Goal: Navigation & Orientation: Find specific page/section

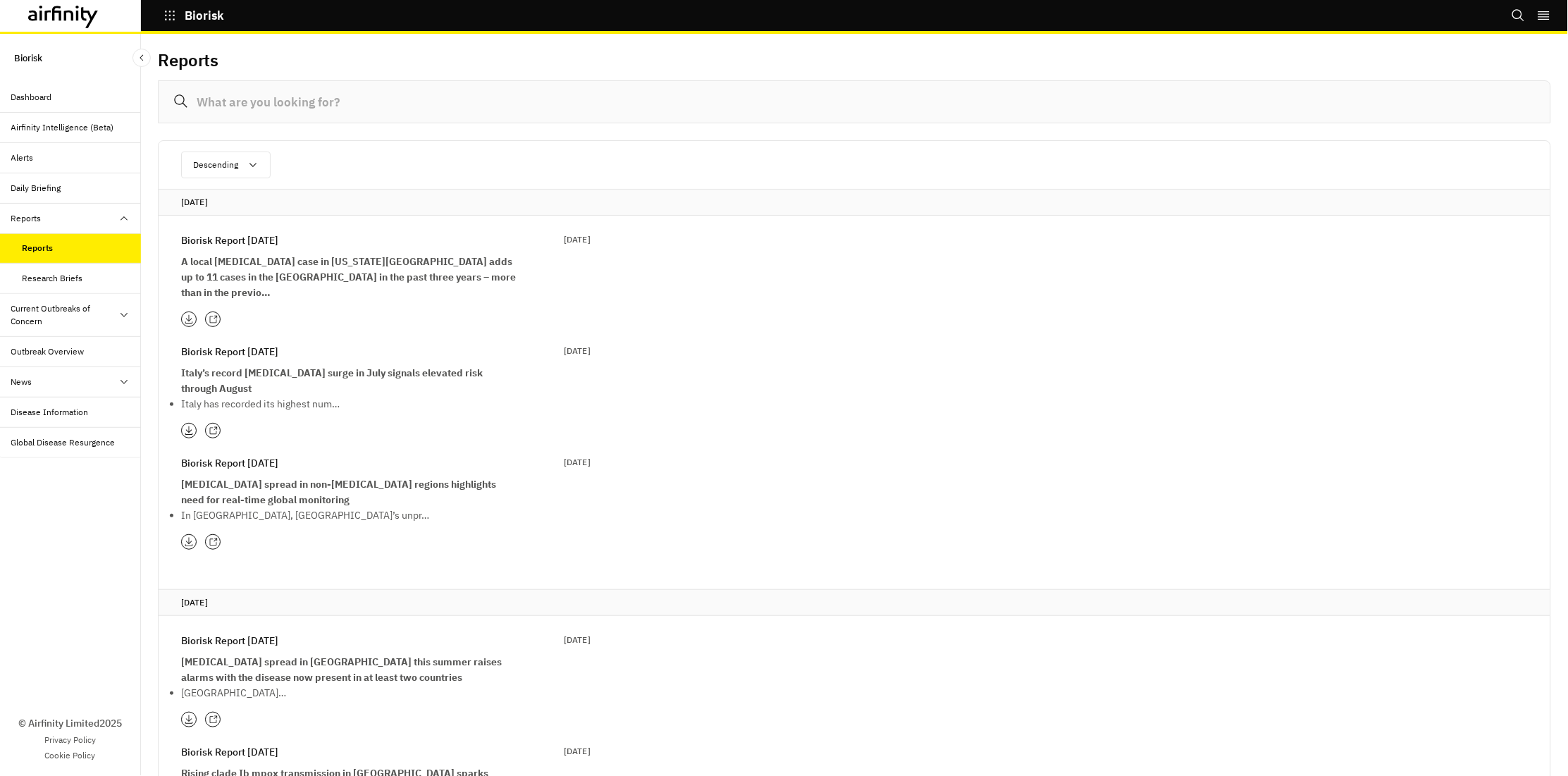
click at [209, 423] on div at bounding box center [213, 431] width 16 height 16
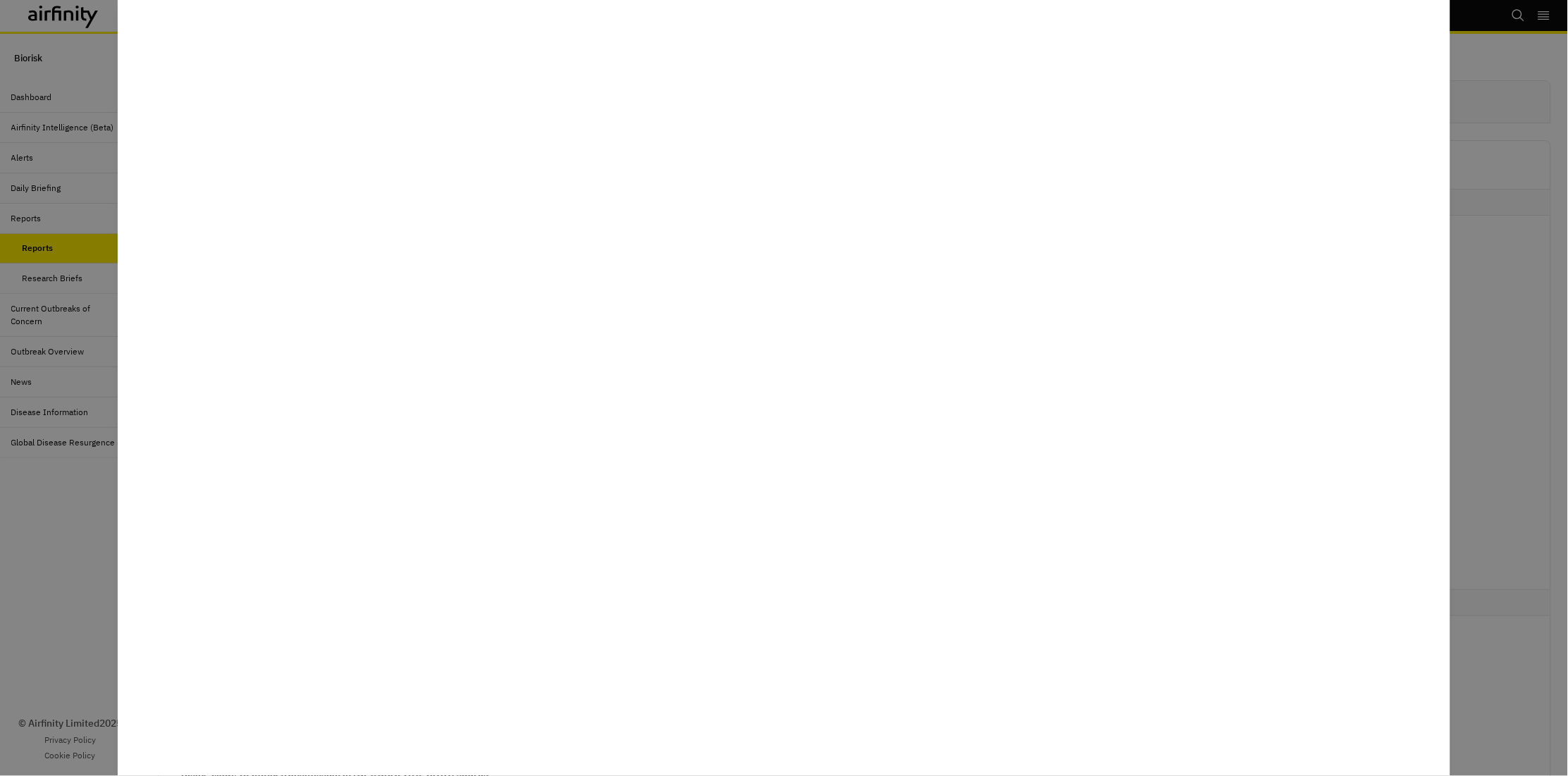
click at [48, 579] on div at bounding box center [784, 388] width 1568 height 776
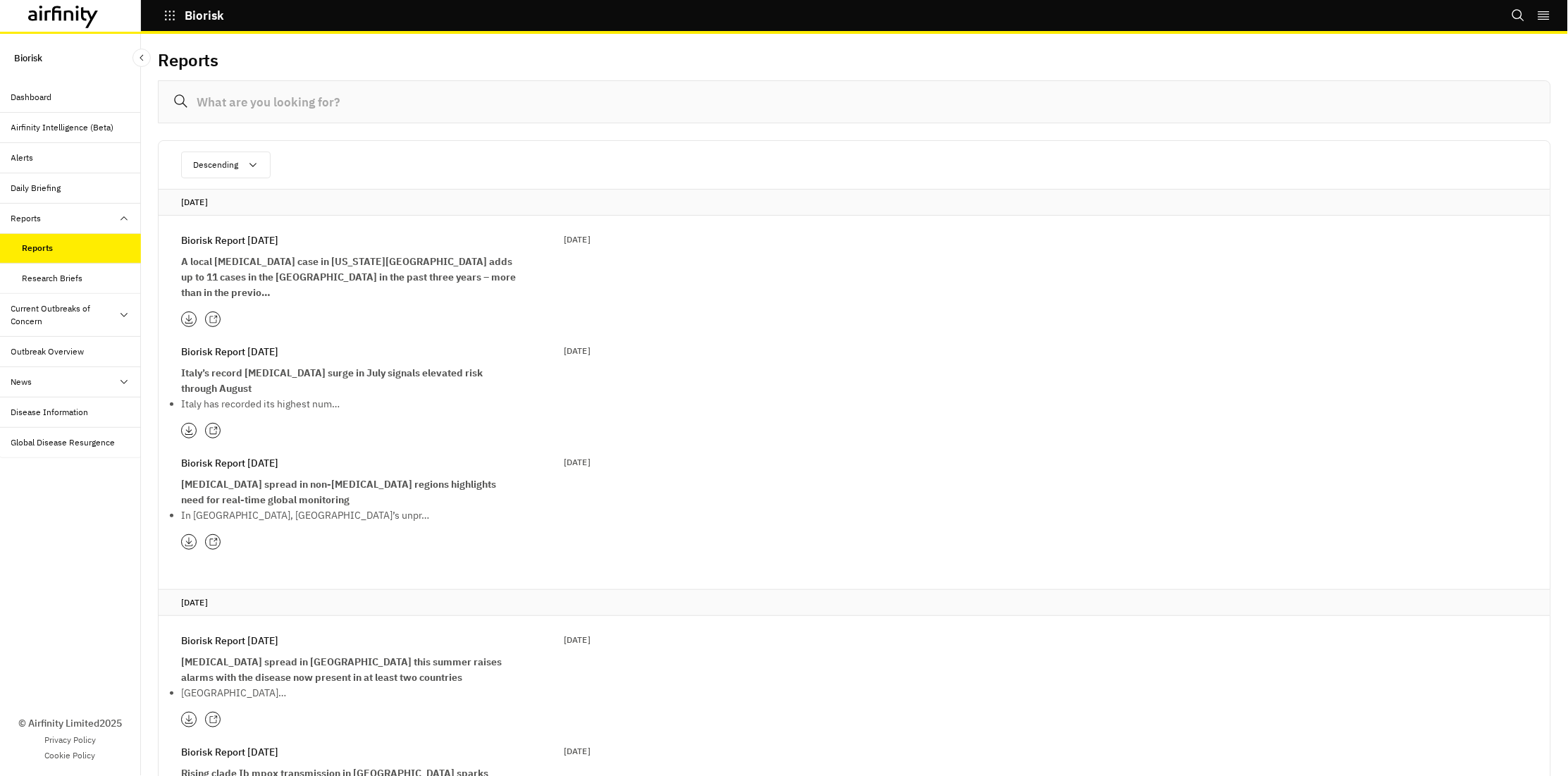
click at [210, 316] on icon at bounding box center [212, 320] width 9 height 9
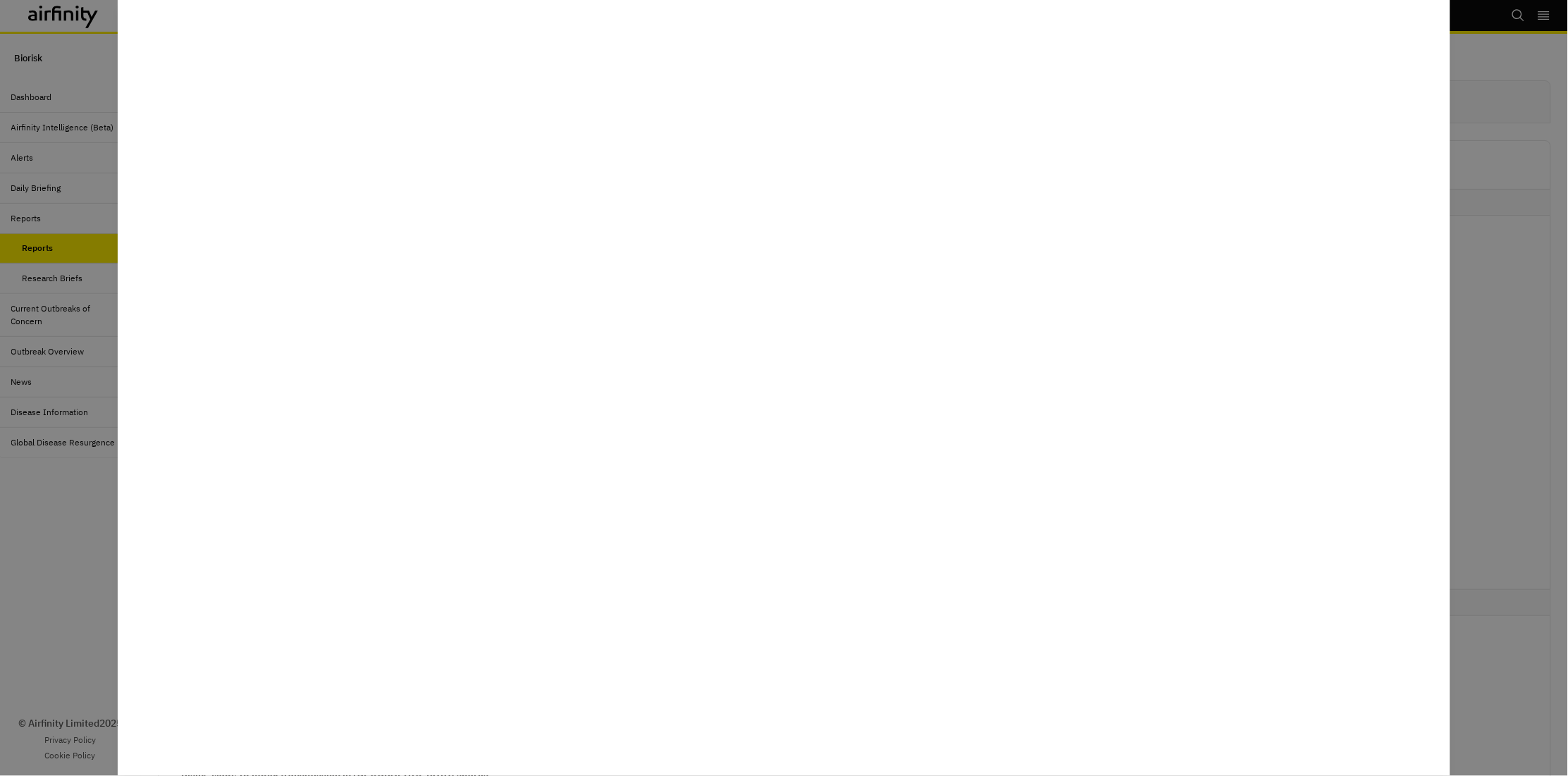
click at [58, 504] on div at bounding box center [784, 388] width 1568 height 776
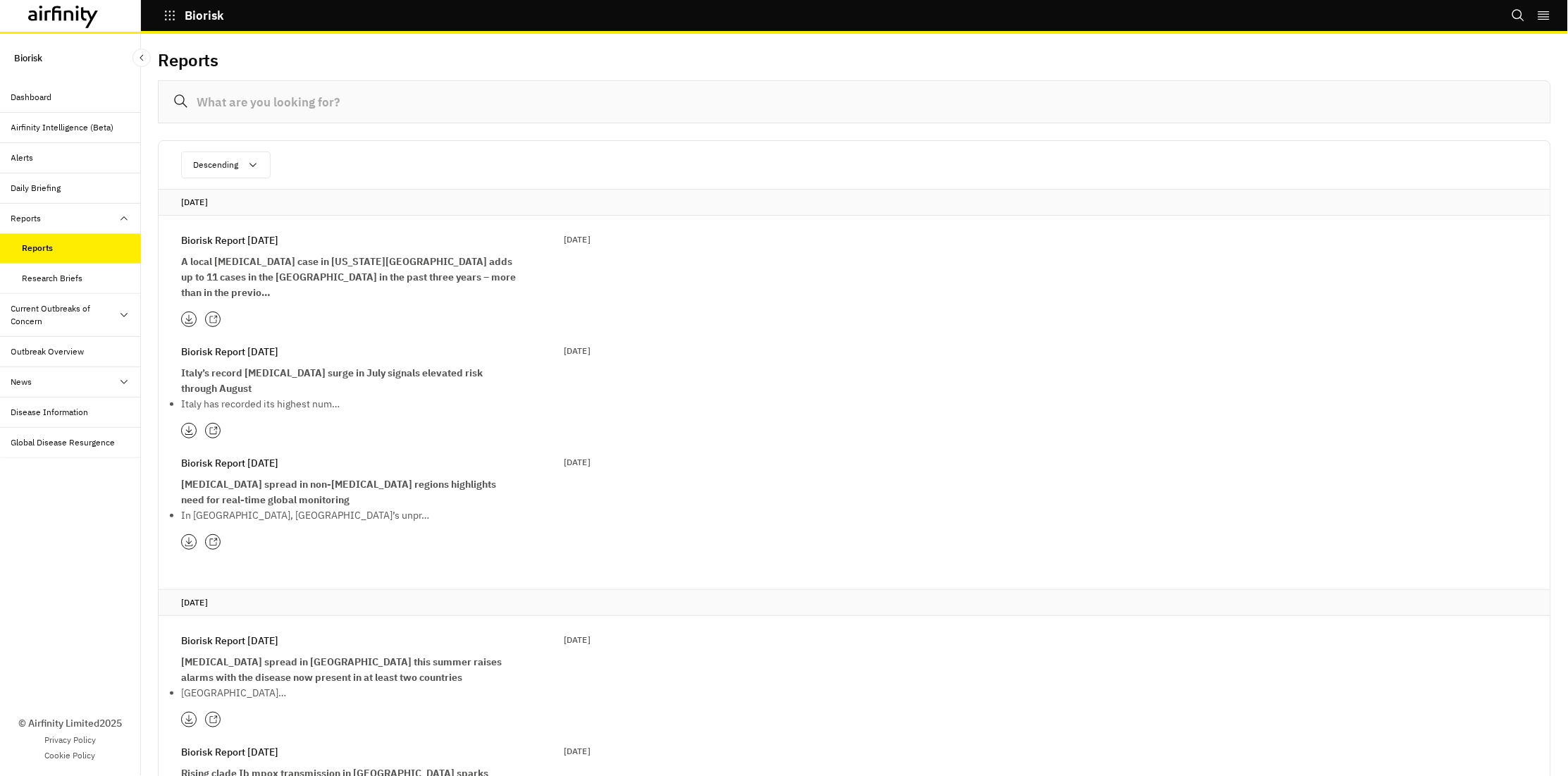
click at [215, 316] on icon at bounding box center [215, 318] width 4 height 4
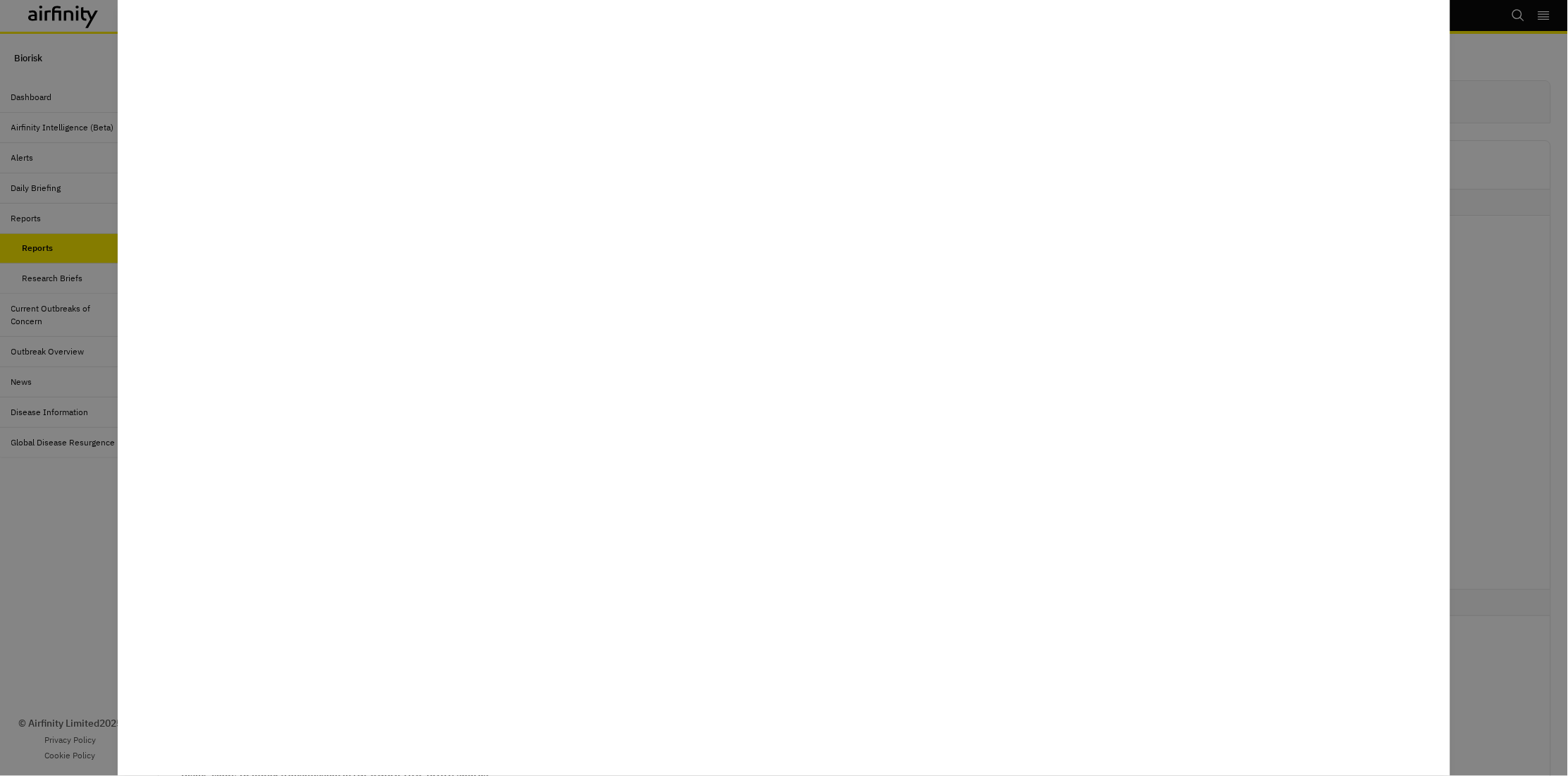
click at [68, 506] on div at bounding box center [784, 388] width 1568 height 776
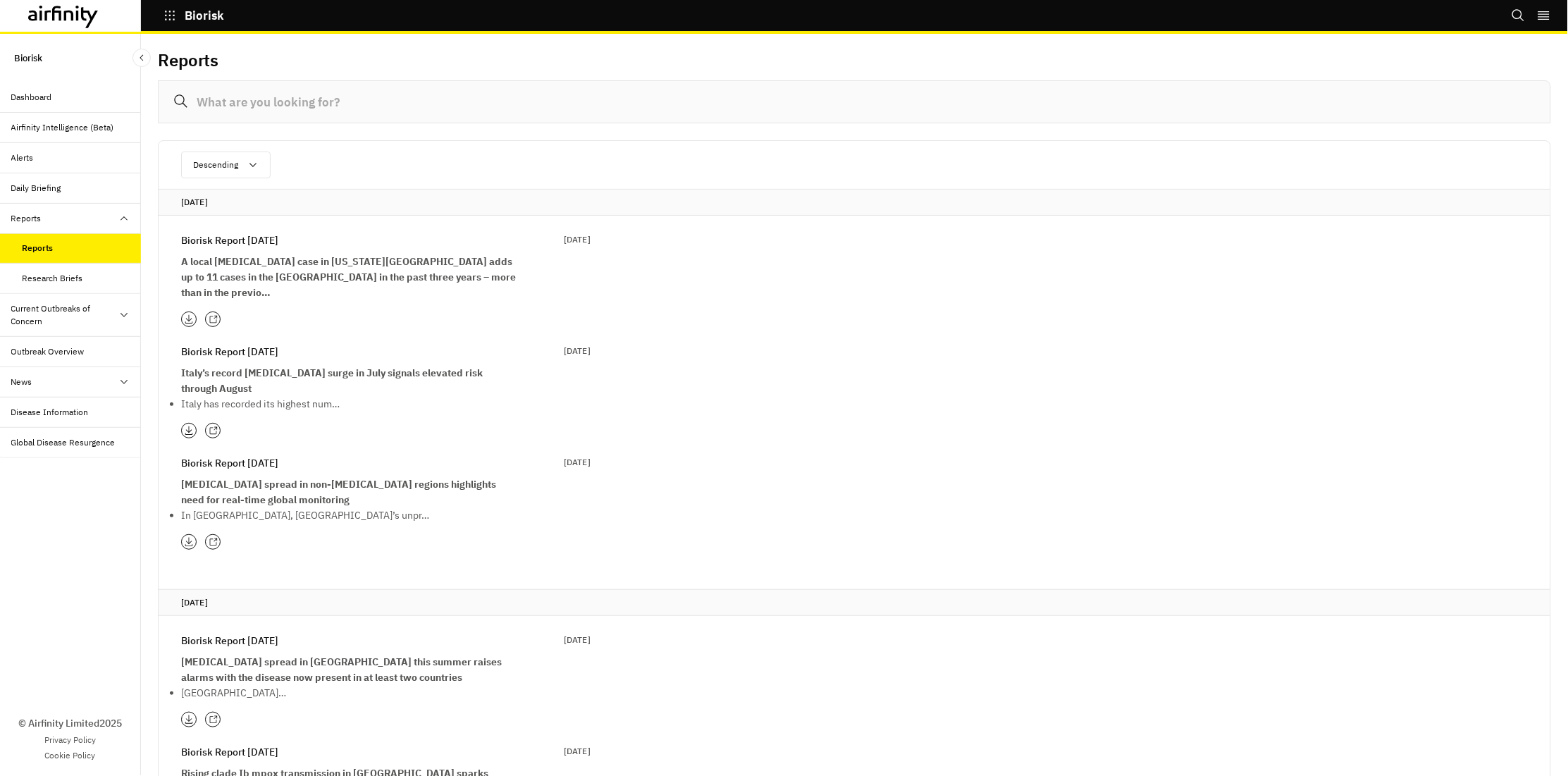
click at [210, 427] on icon at bounding box center [212, 431] width 9 height 9
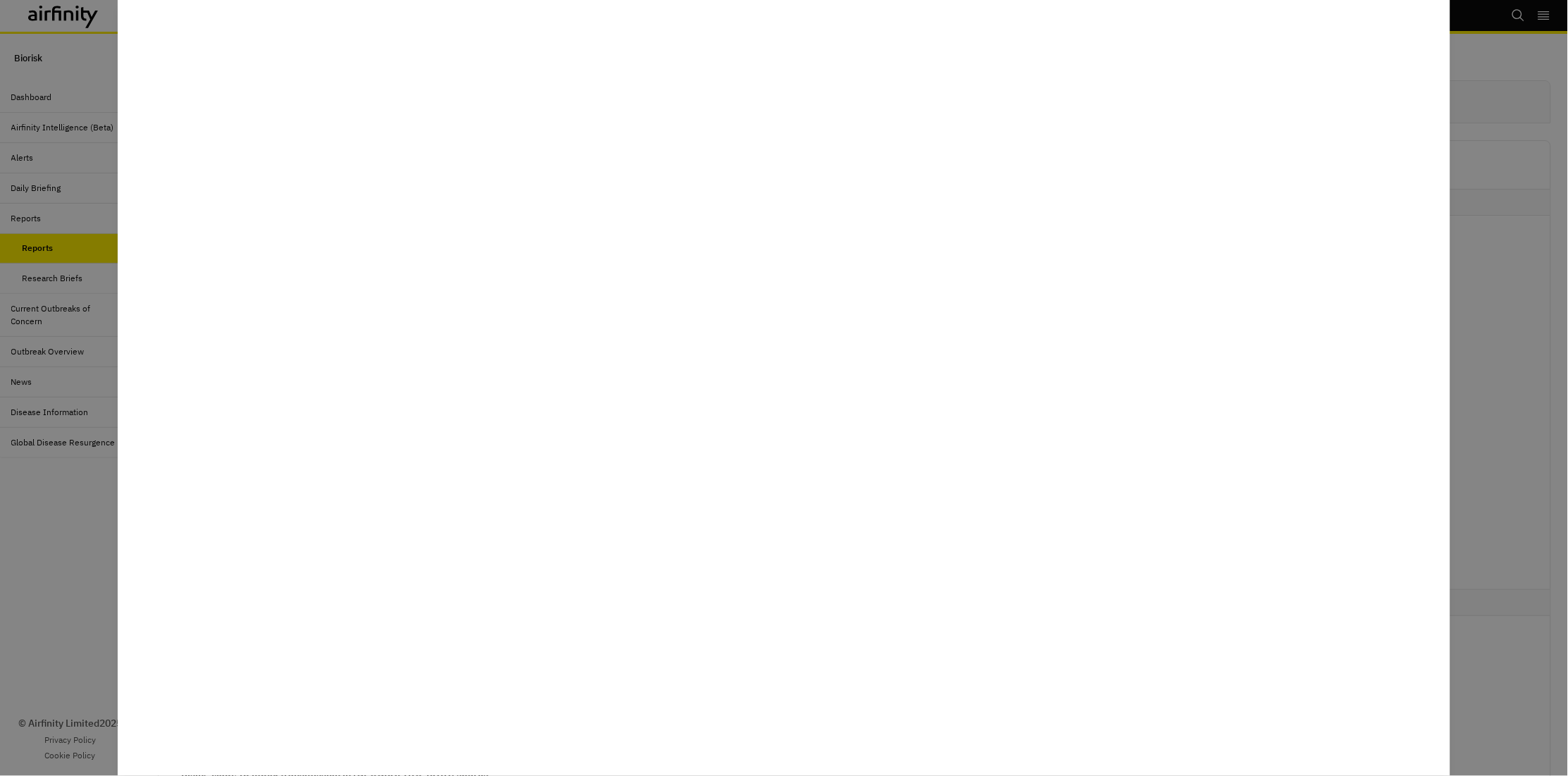
click at [97, 593] on div at bounding box center [784, 388] width 1568 height 776
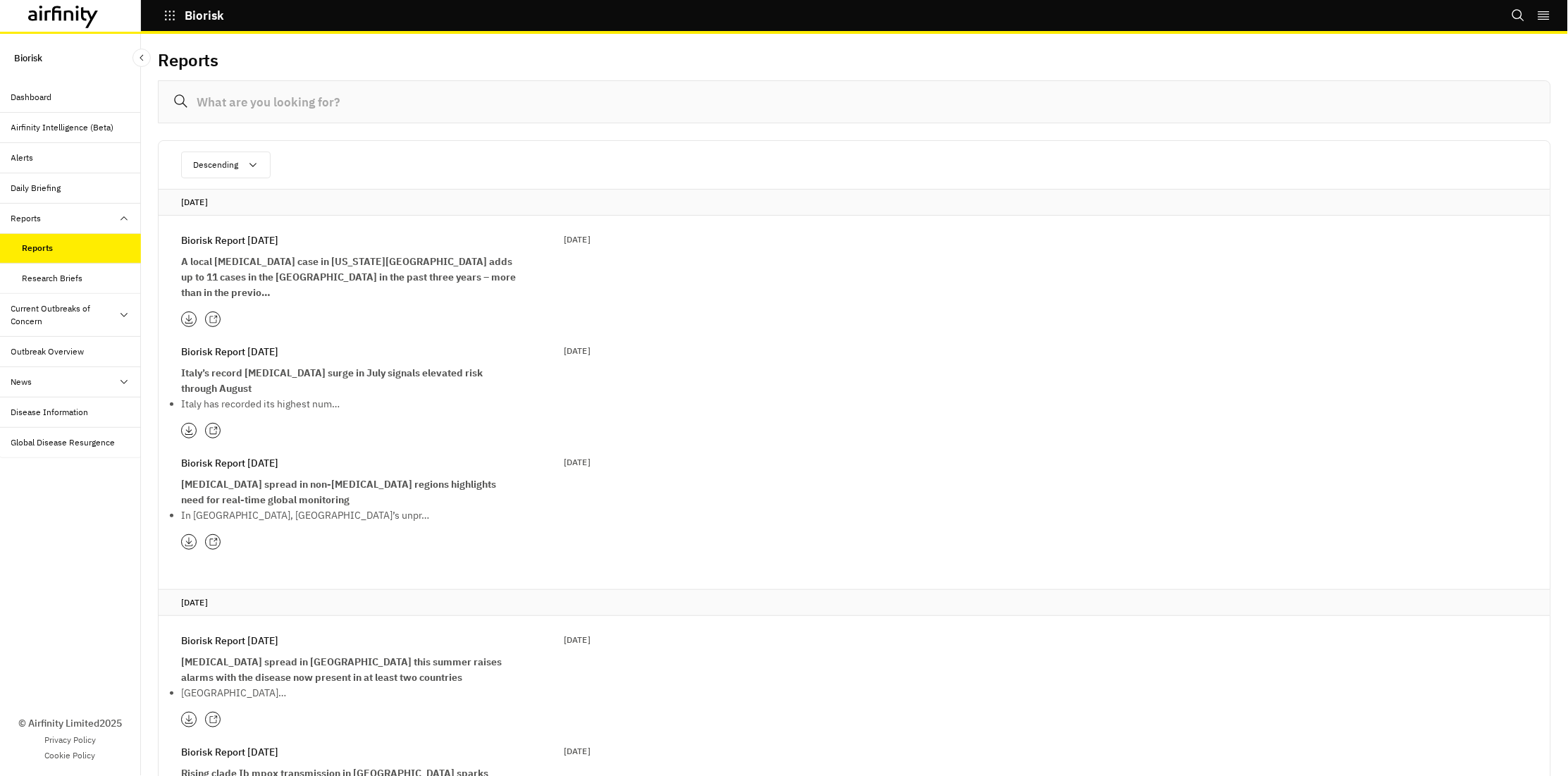
click at [210, 538] on icon at bounding box center [212, 542] width 9 height 9
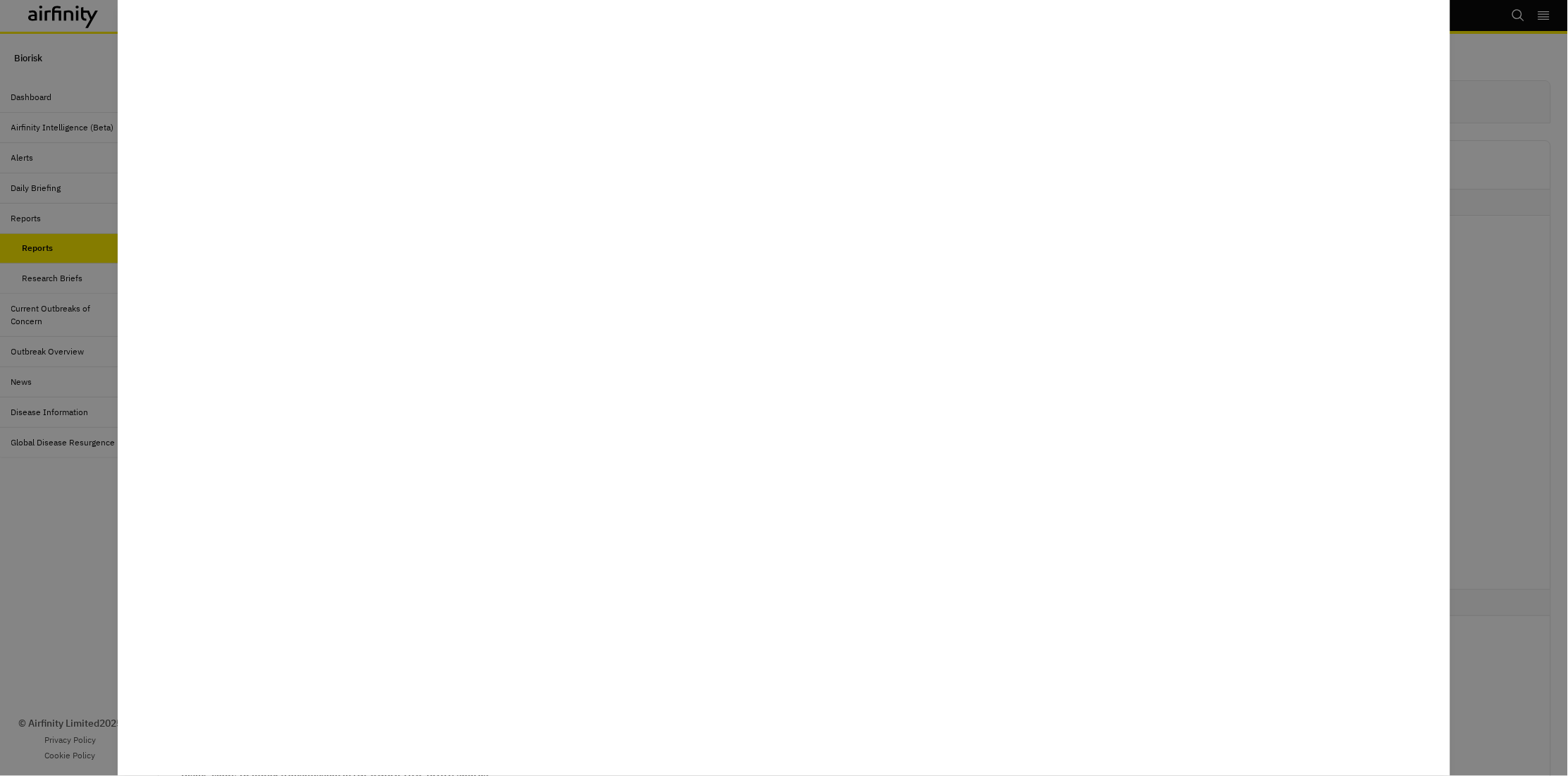
click at [98, 527] on div at bounding box center [784, 388] width 1568 height 776
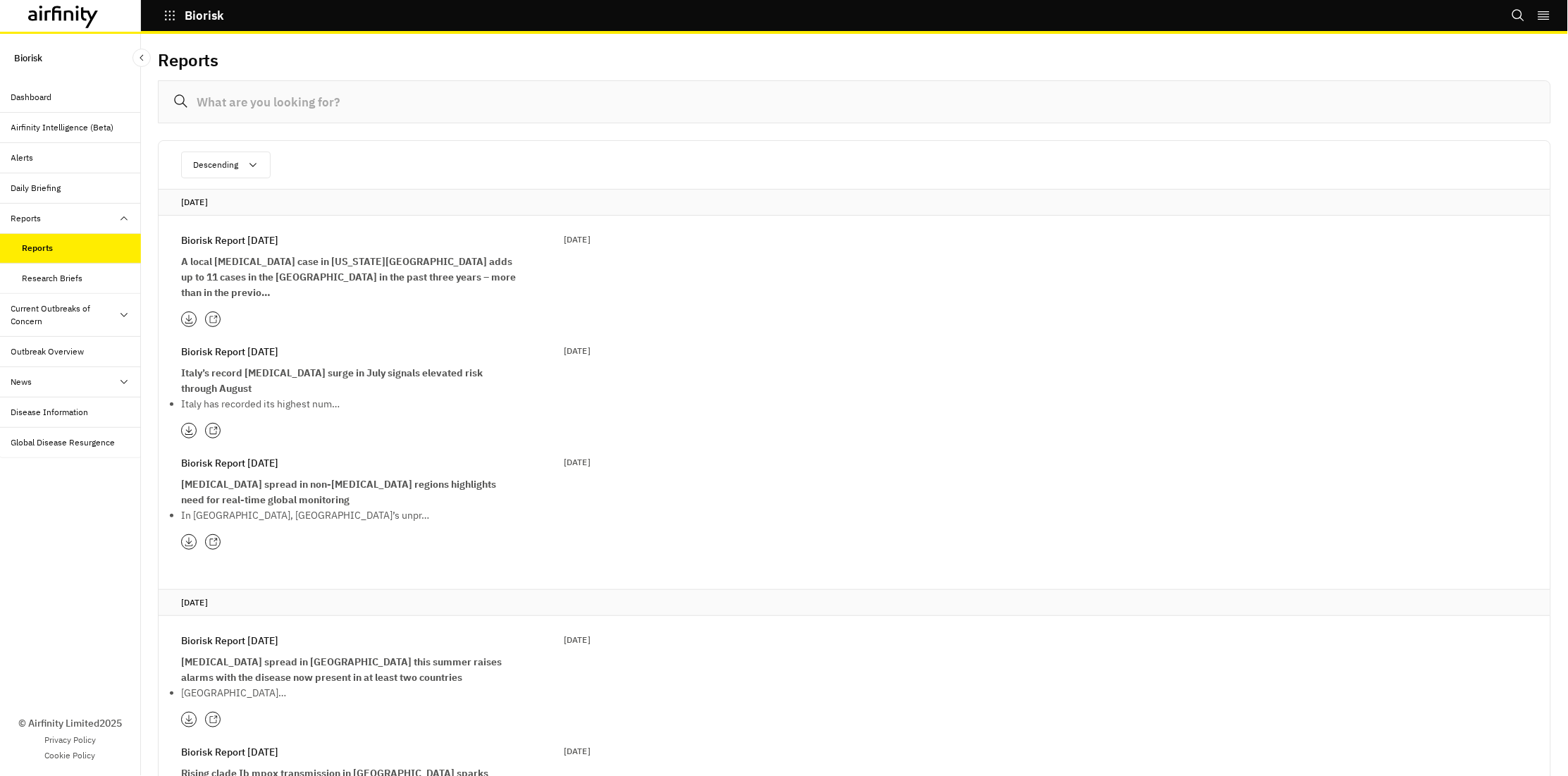
click at [212, 316] on icon at bounding box center [212, 320] width 9 height 9
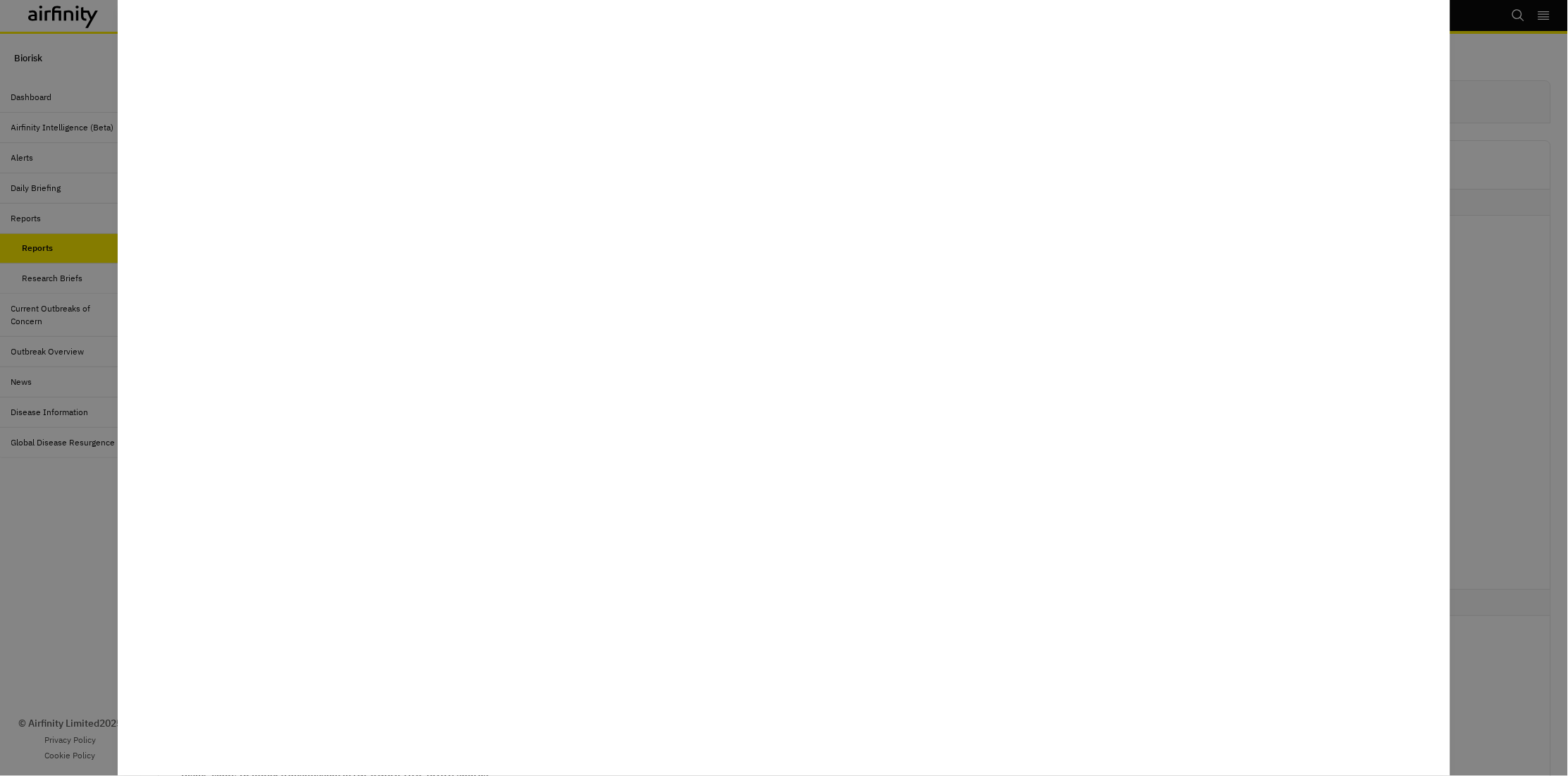
click at [75, 565] on div at bounding box center [784, 388] width 1568 height 776
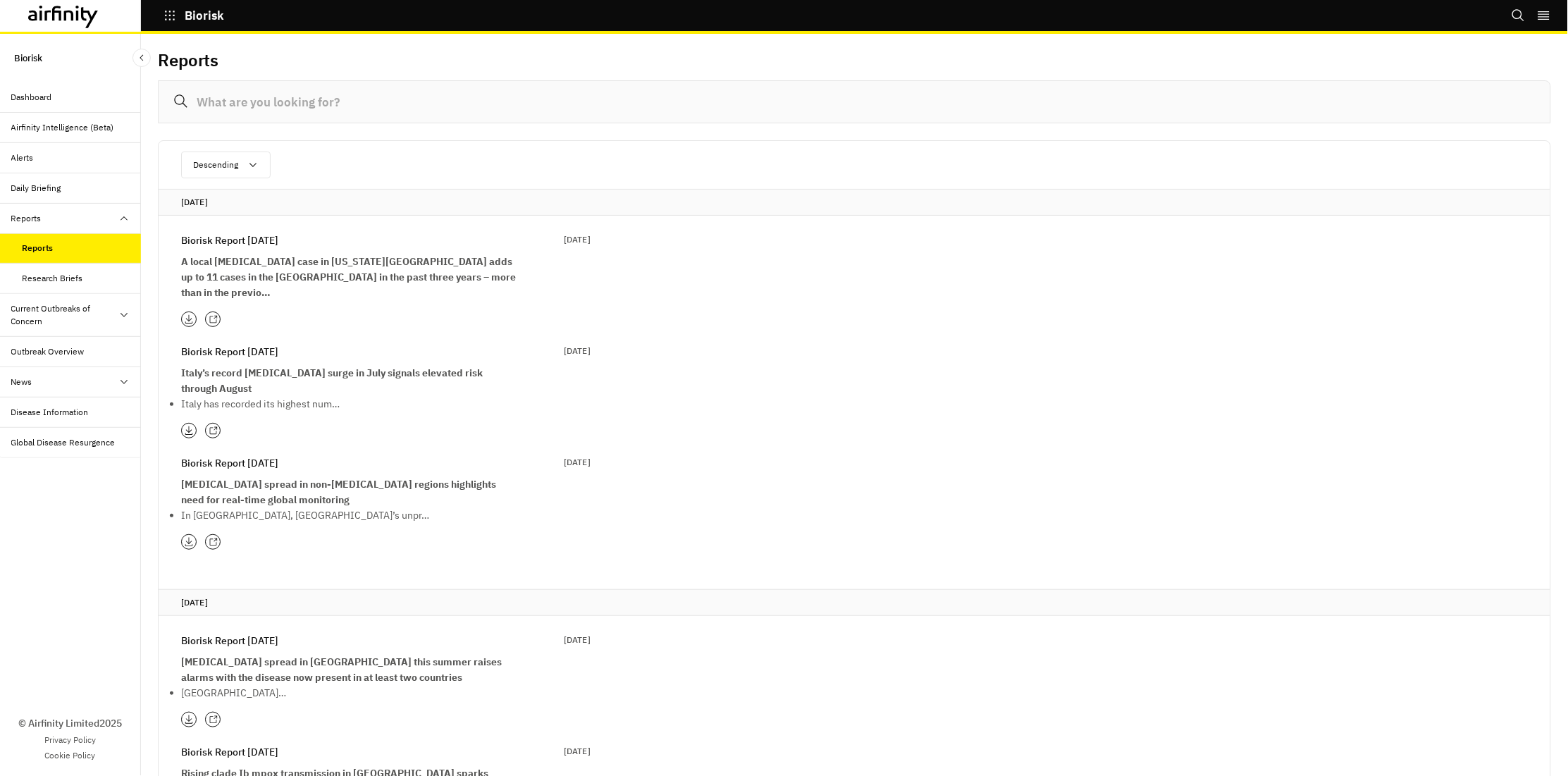
click at [213, 316] on icon at bounding box center [212, 320] width 9 height 9
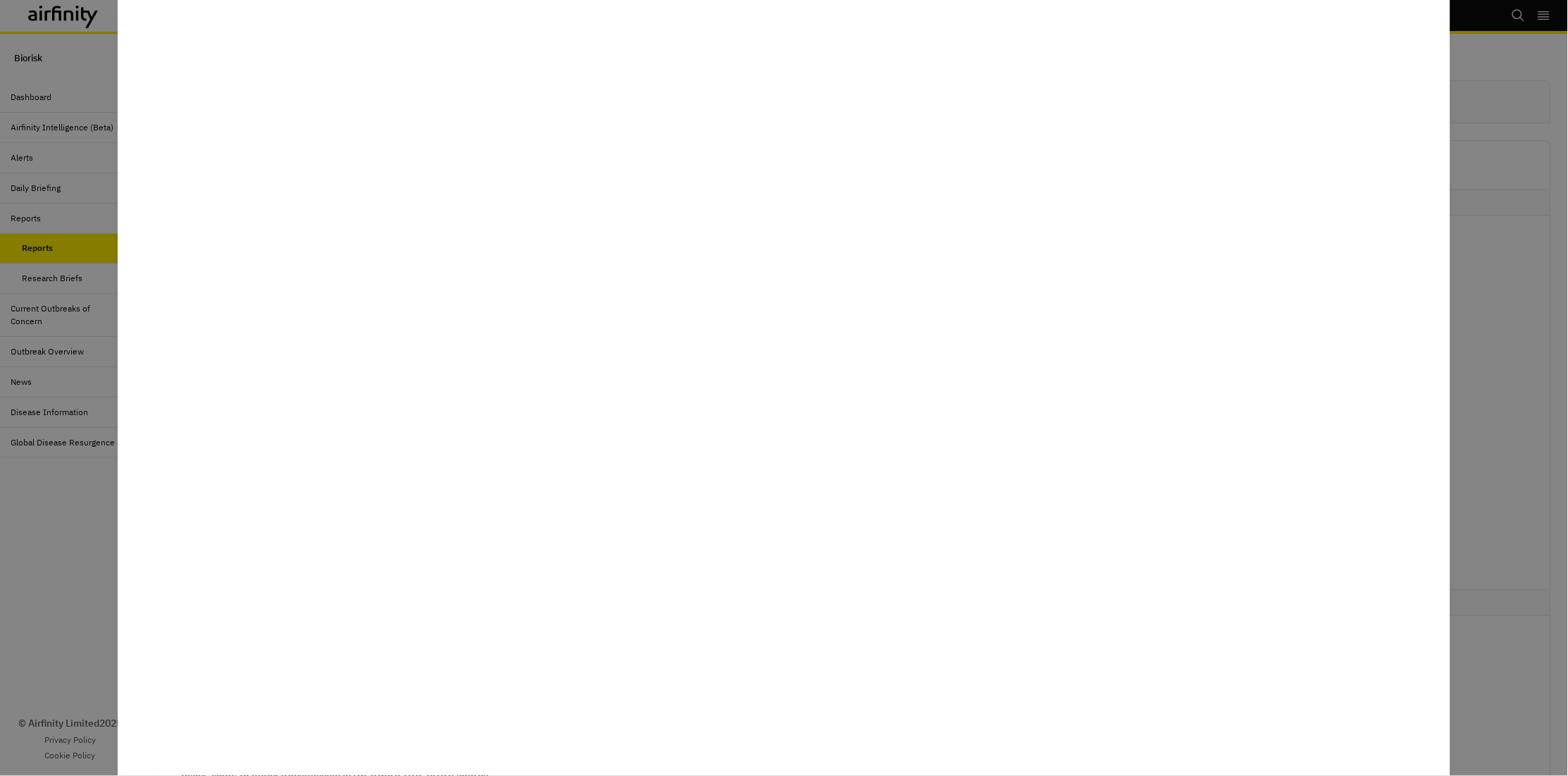
click at [90, 600] on div at bounding box center [784, 388] width 1568 height 776
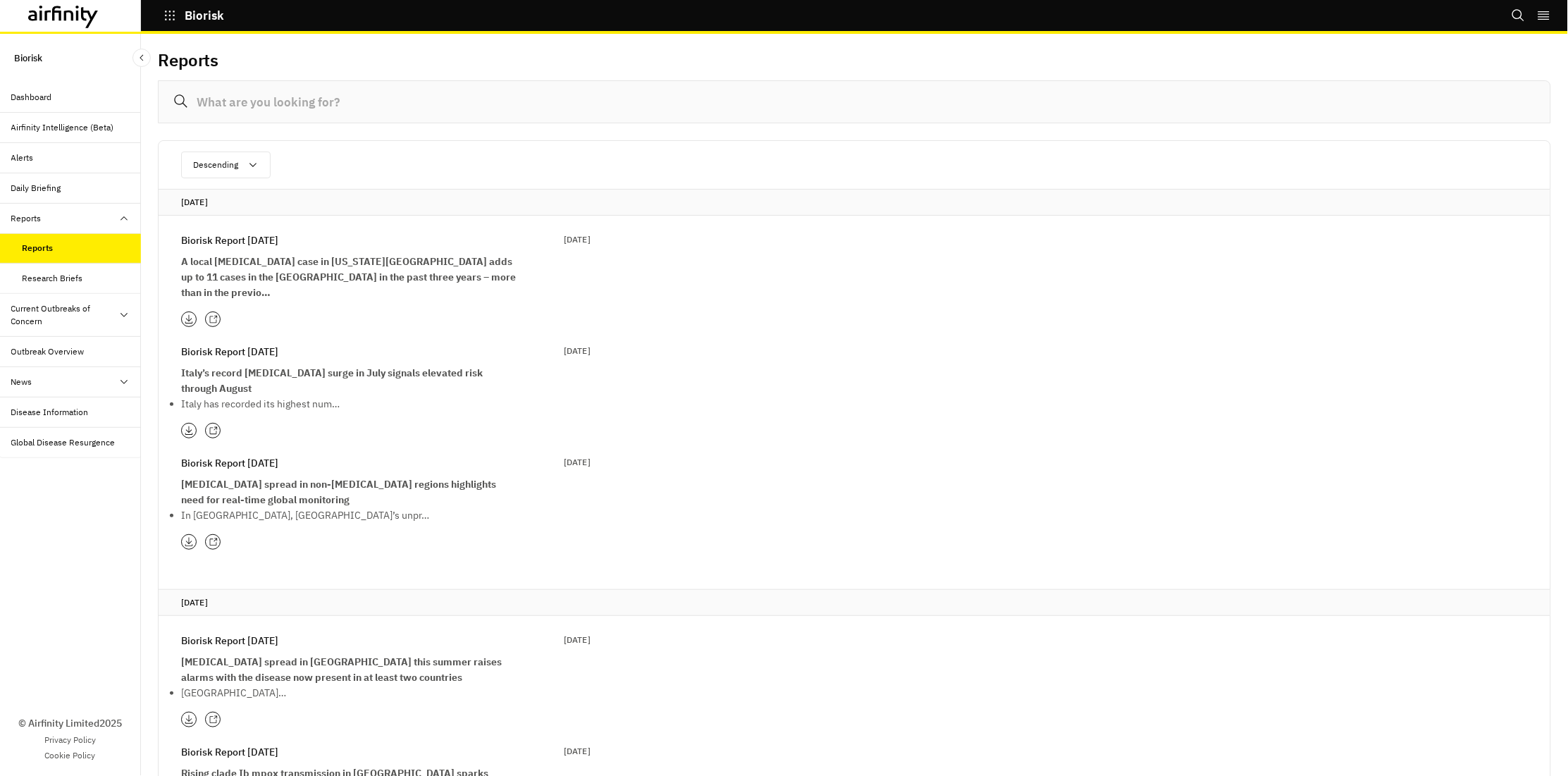
click at [218, 423] on div at bounding box center [213, 431] width 16 height 16
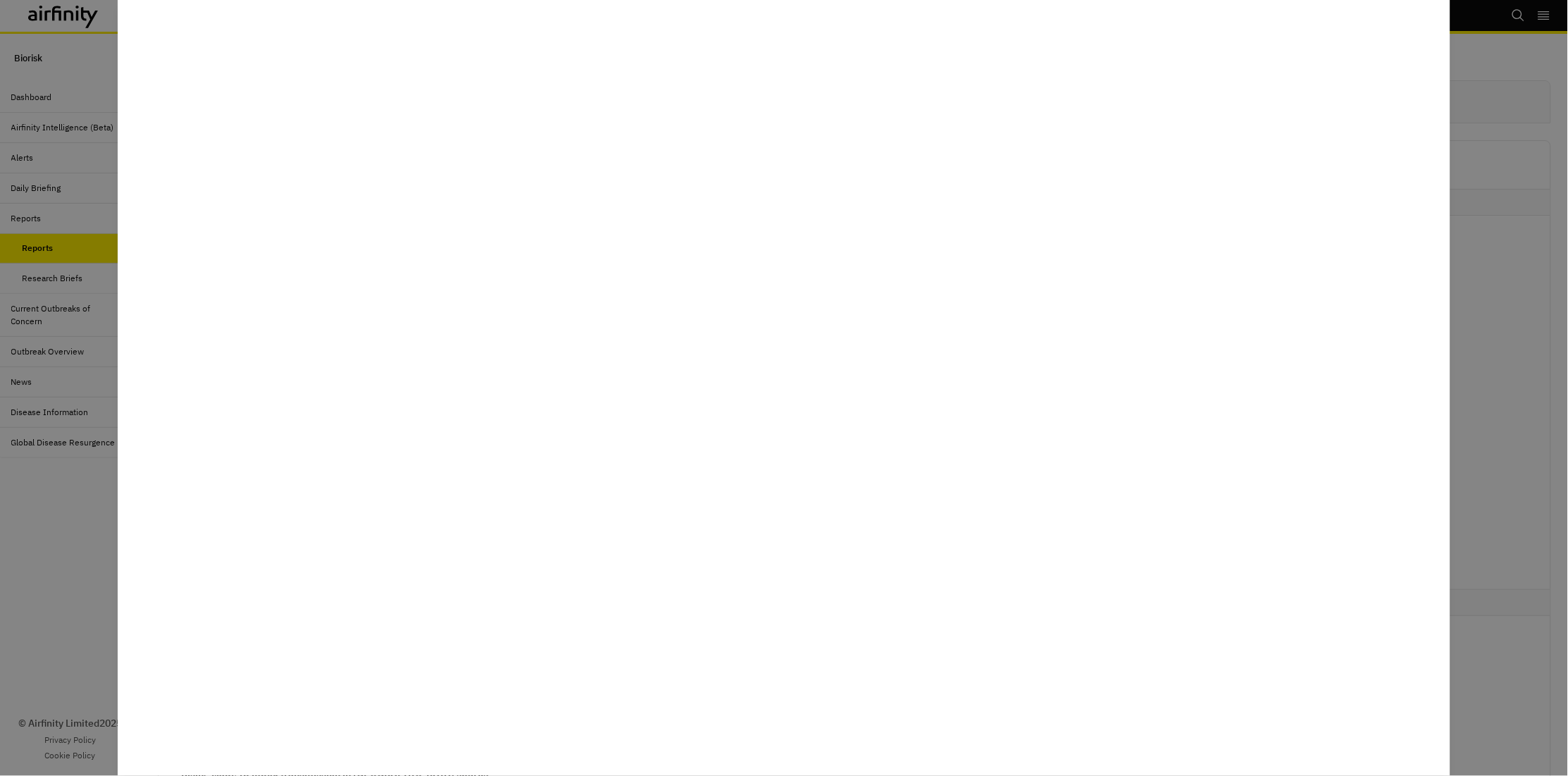
click at [48, 513] on div at bounding box center [784, 388] width 1568 height 776
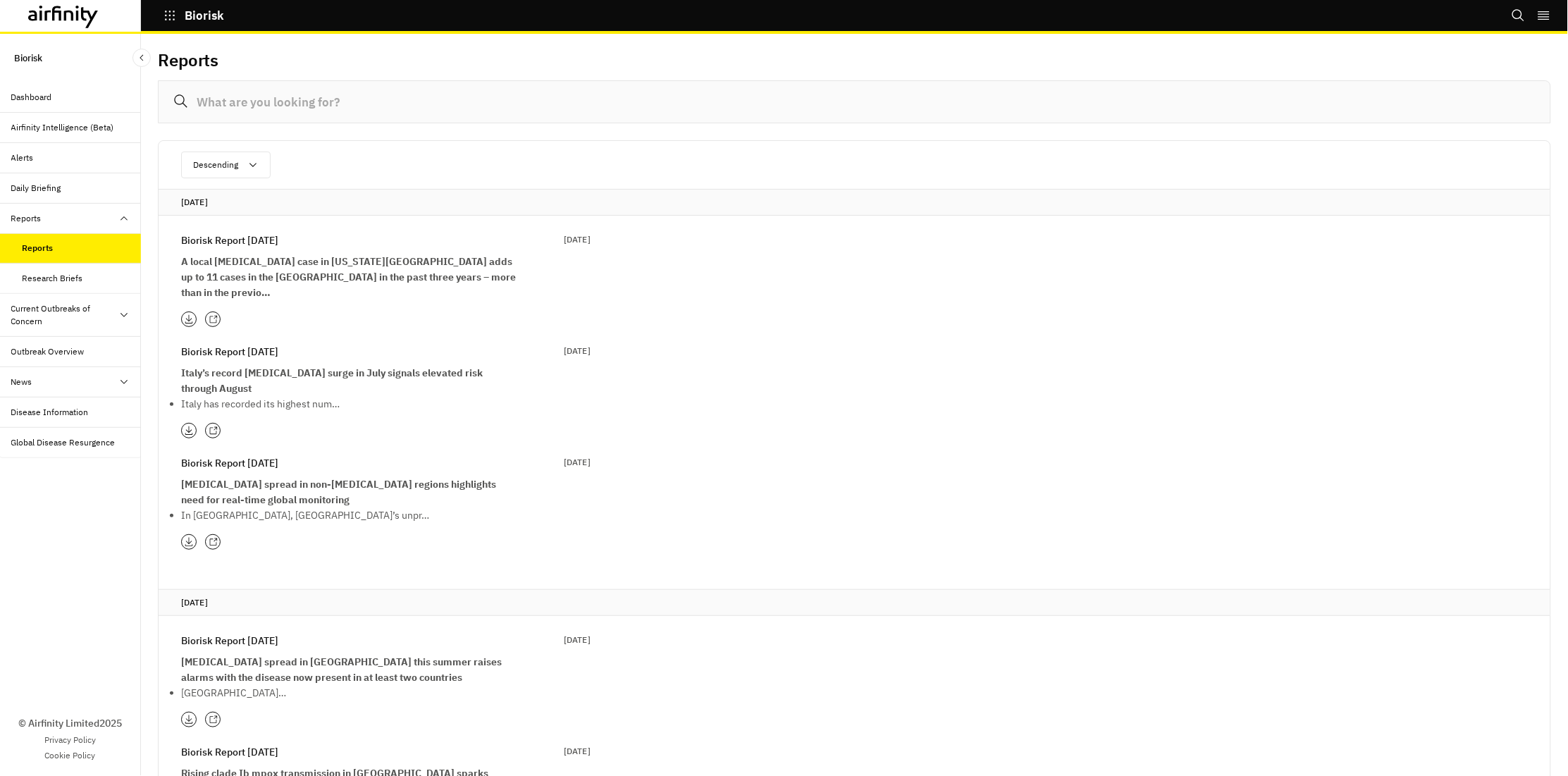
click at [212, 316] on icon at bounding box center [212, 319] width 7 height 7
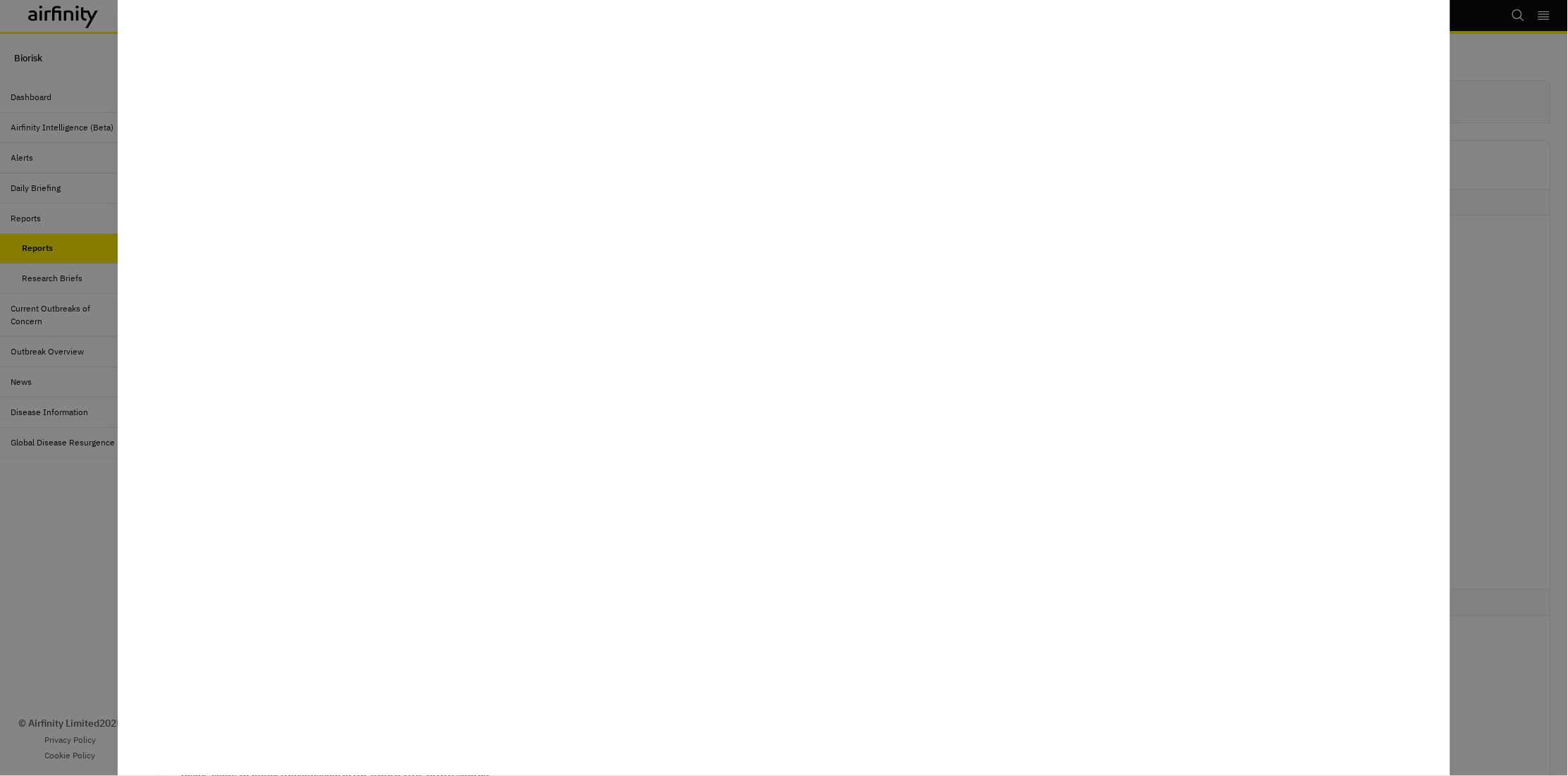
click at [11, 543] on div at bounding box center [784, 388] width 1568 height 776
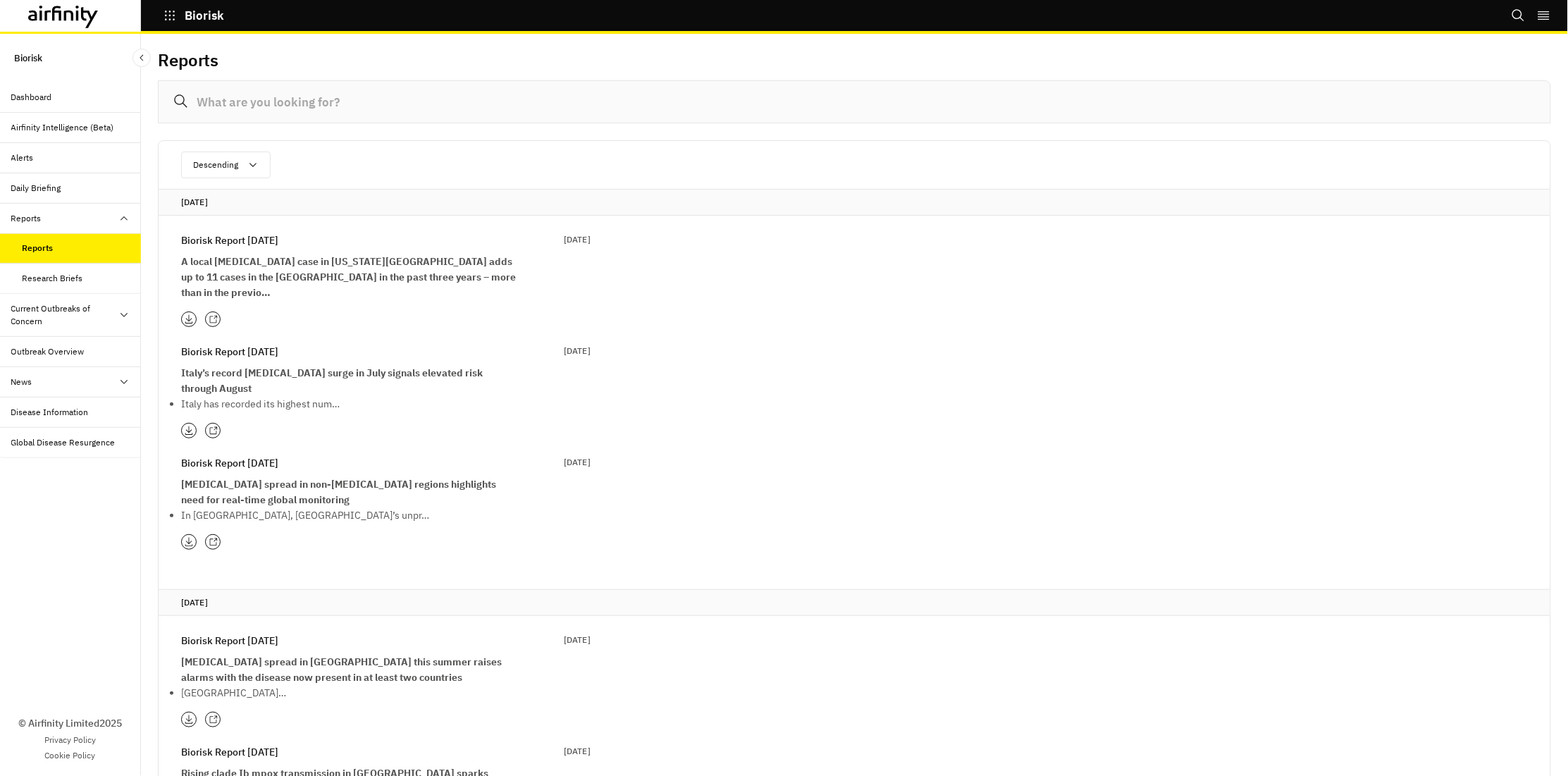
click at [210, 427] on icon at bounding box center [212, 431] width 9 height 9
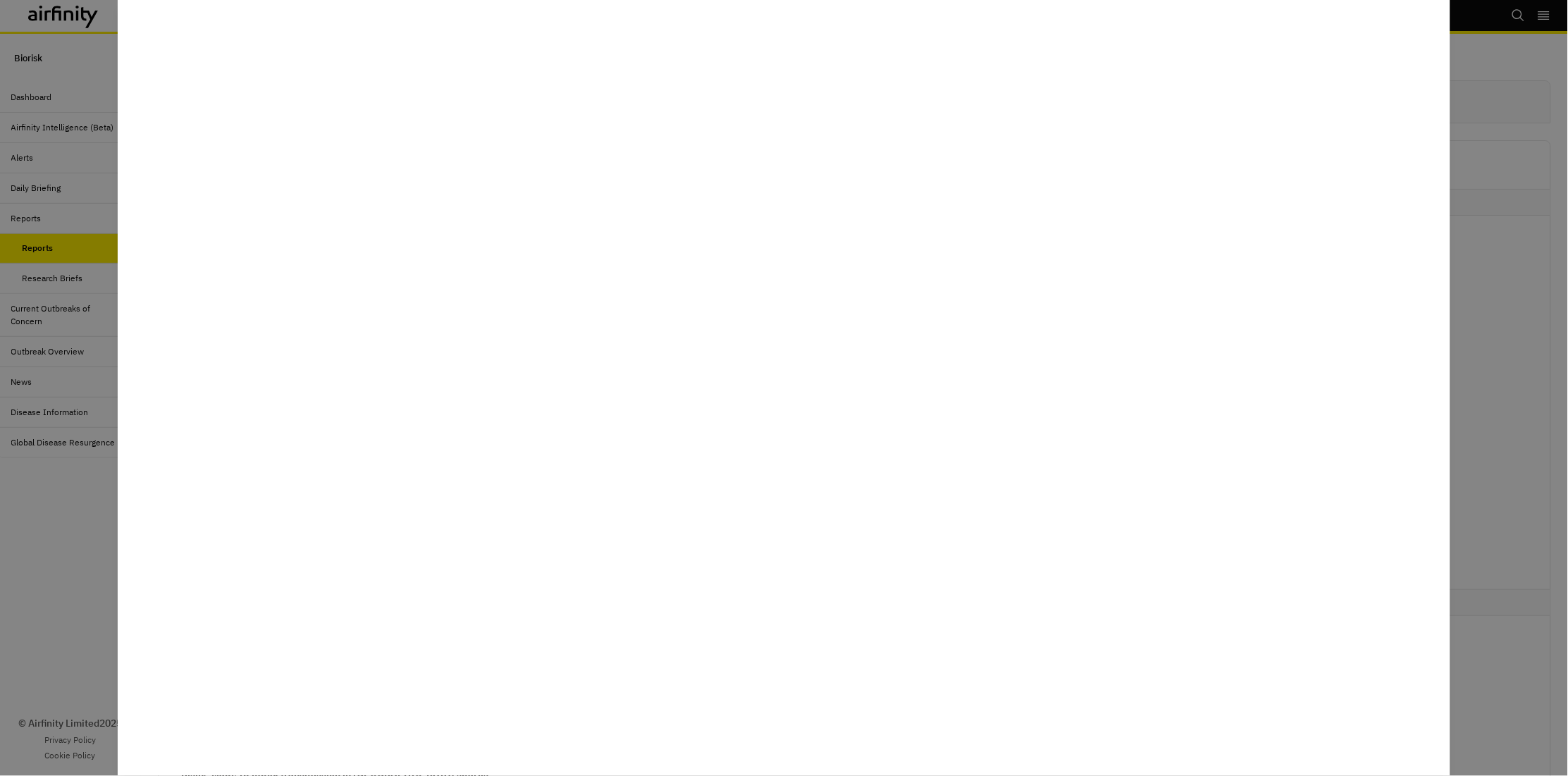
click at [42, 462] on div at bounding box center [784, 388] width 1568 height 776
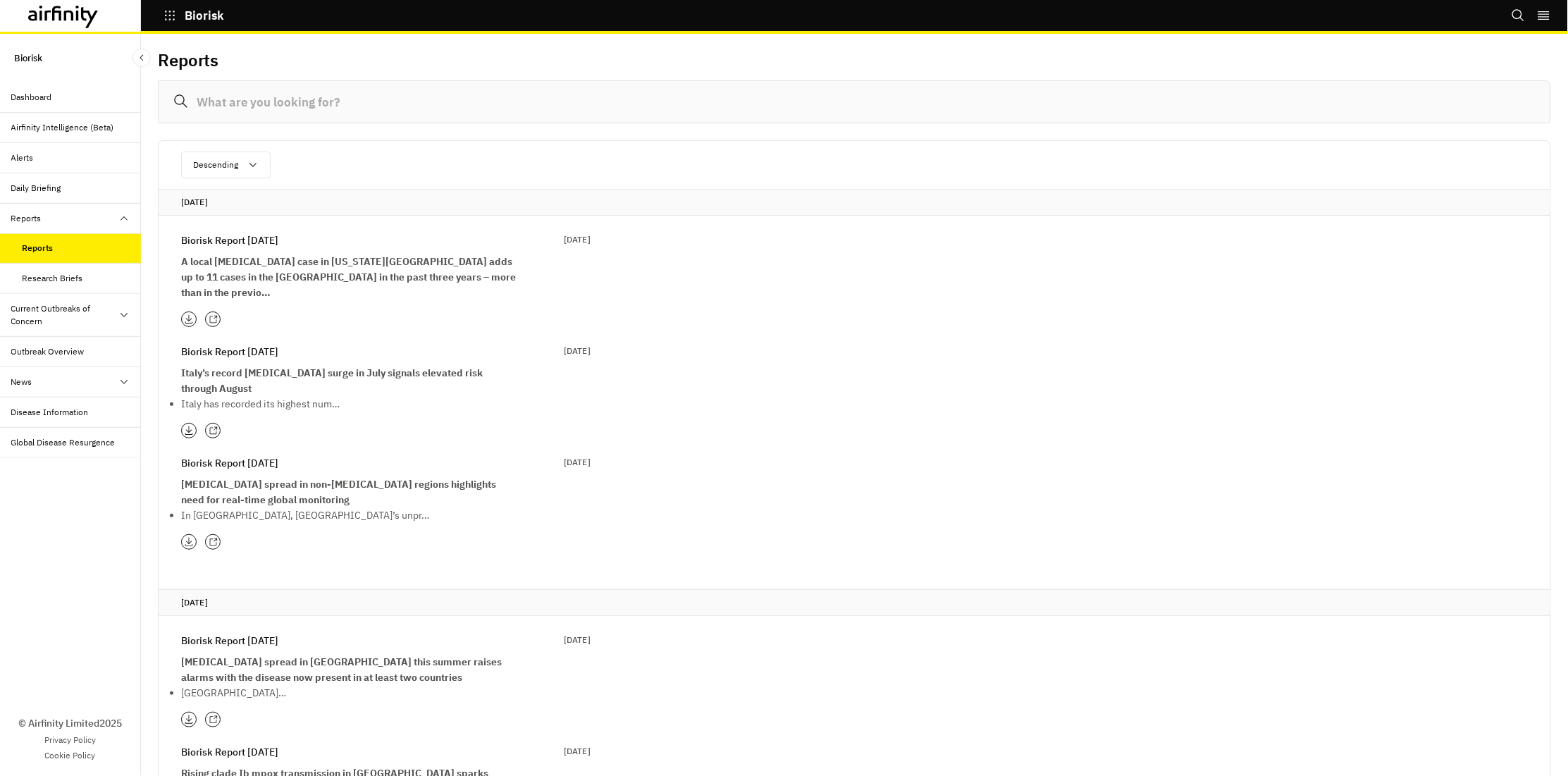
click at [215, 538] on icon at bounding box center [212, 542] width 9 height 9
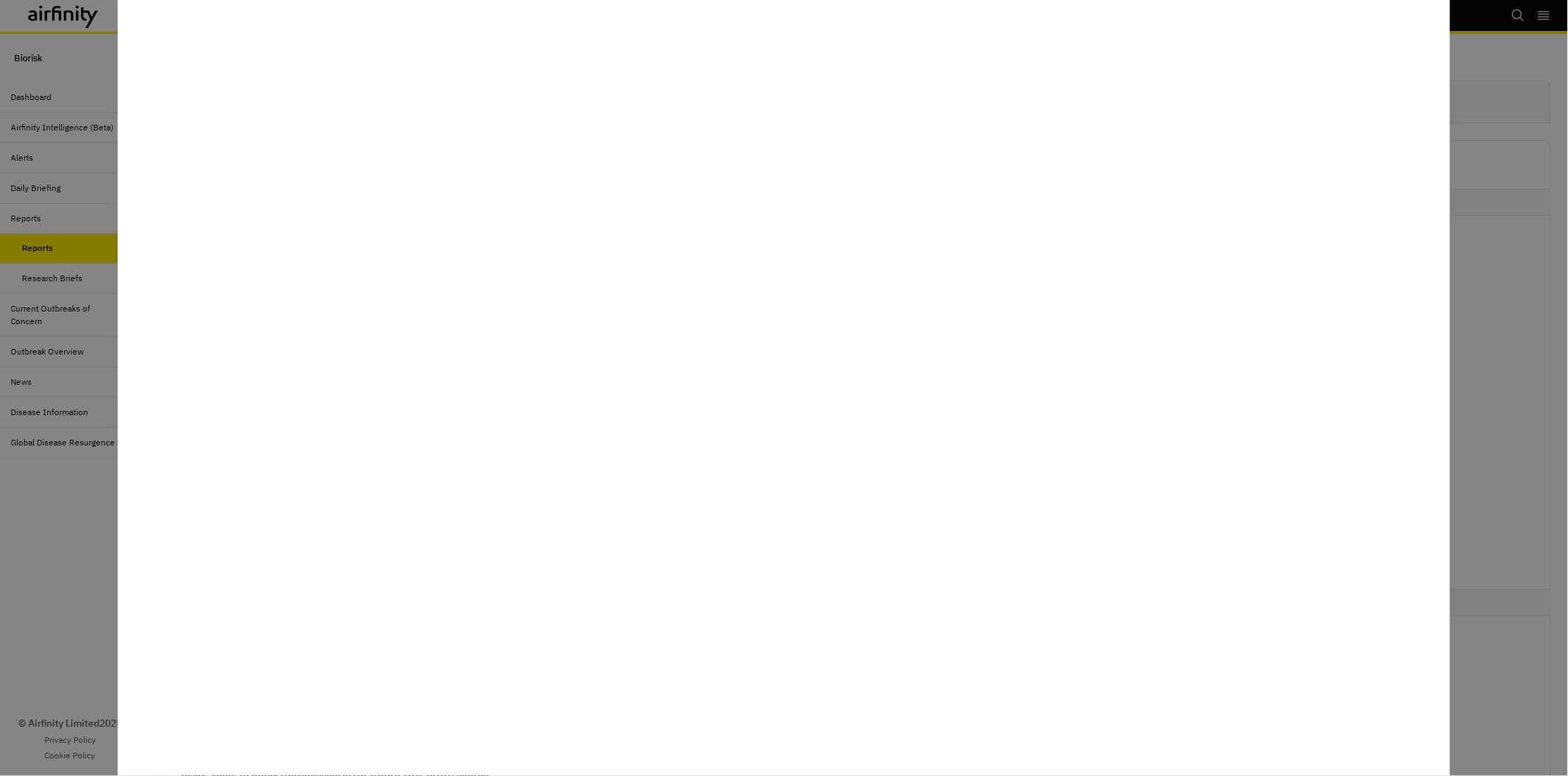
click at [84, 555] on div at bounding box center [784, 388] width 1568 height 776
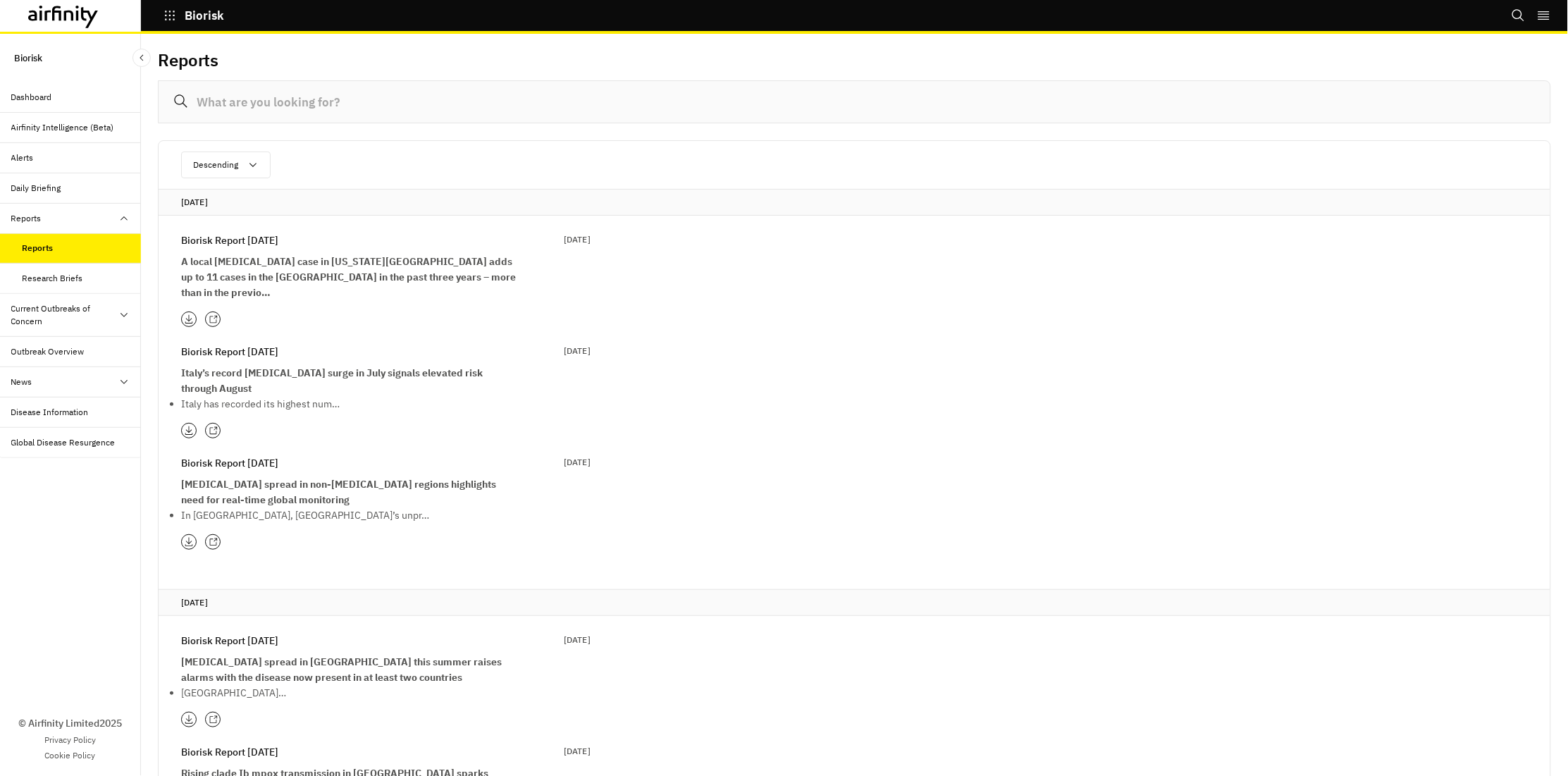
scroll to position [222, 0]
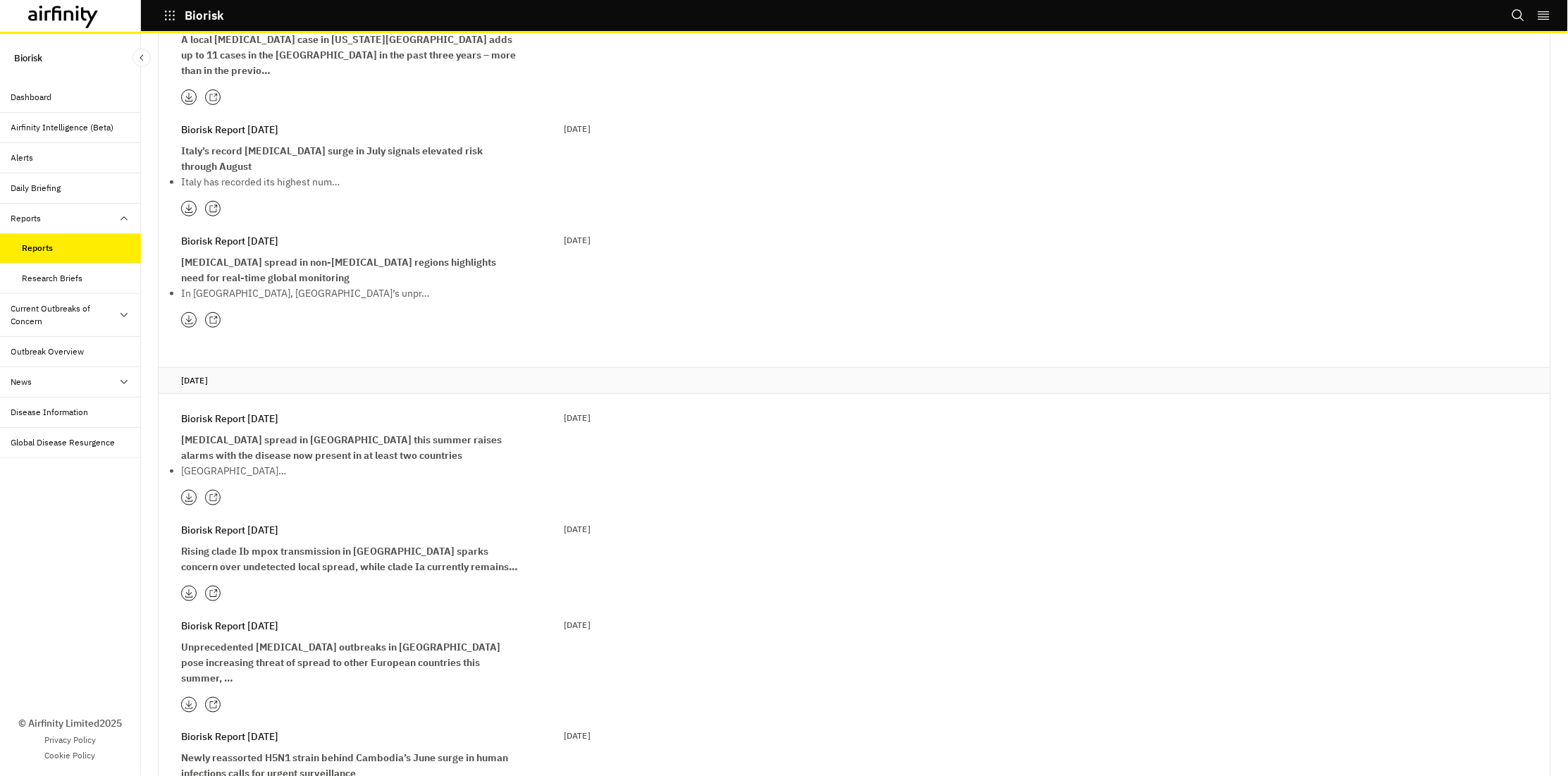
click at [213, 493] on icon at bounding box center [212, 497] width 9 height 9
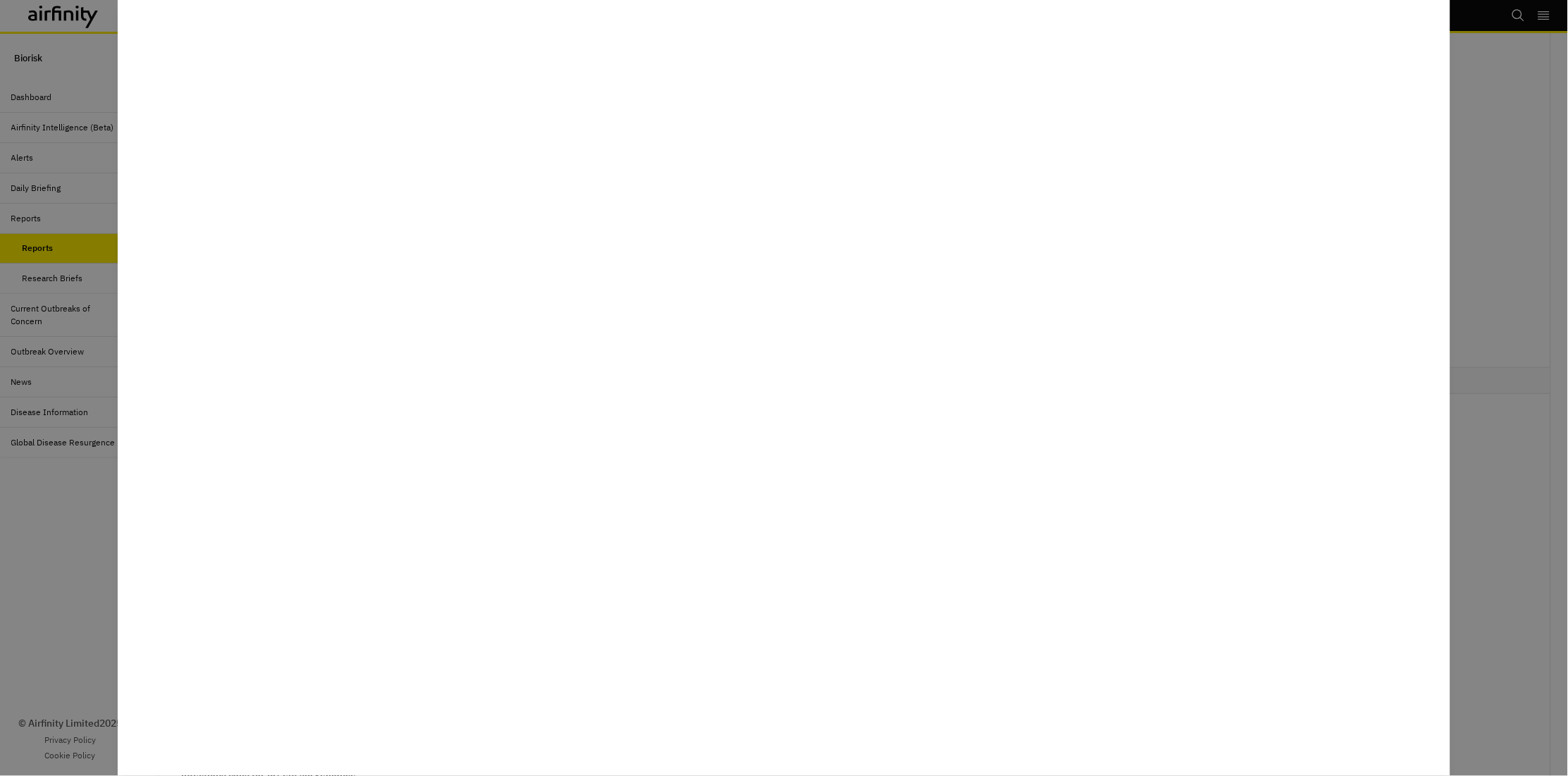
click at [118, 490] on iframe at bounding box center [784, 388] width 1333 height 776
click at [92, 510] on div at bounding box center [784, 388] width 1568 height 776
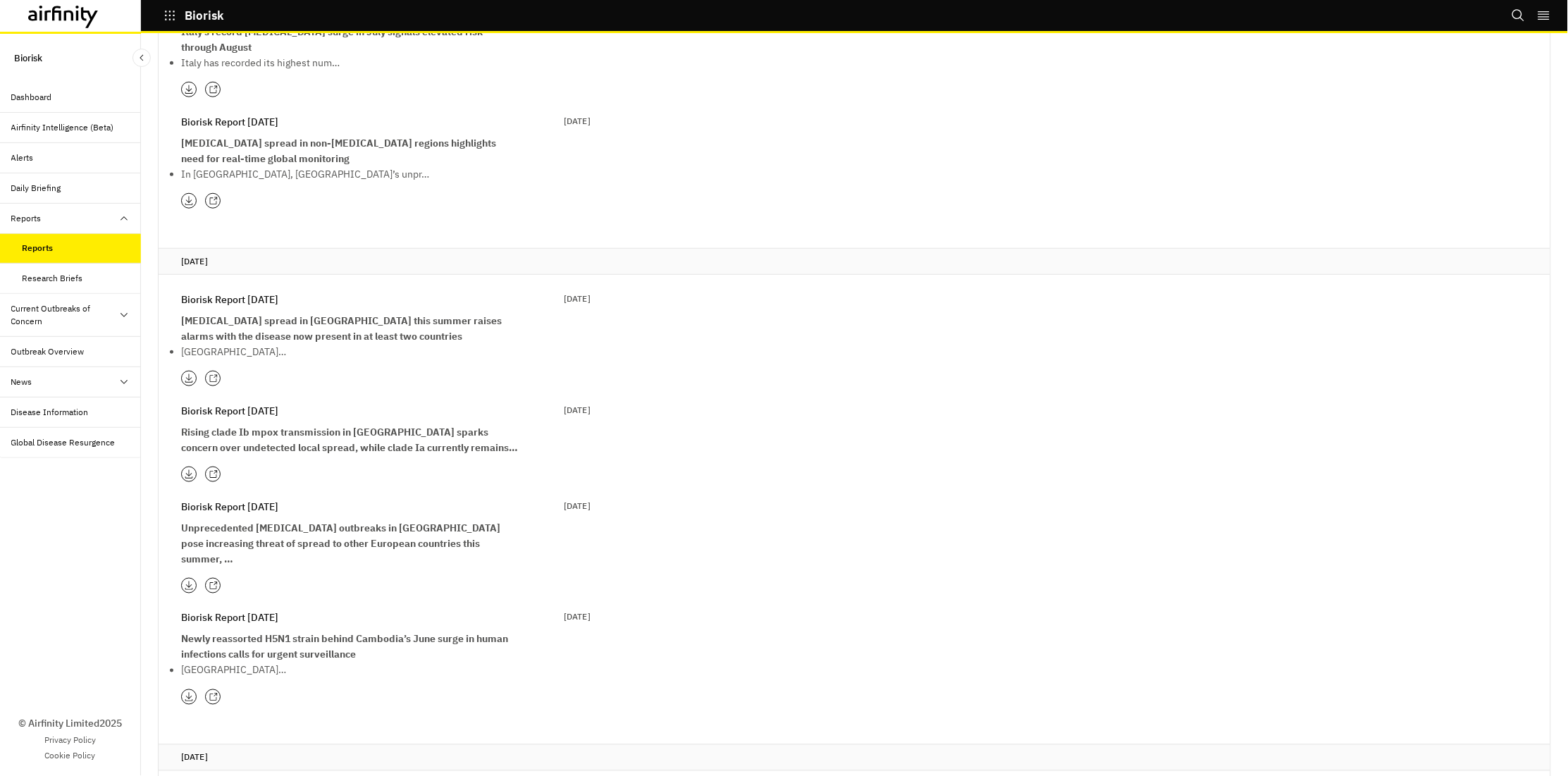
scroll to position [350, 0]
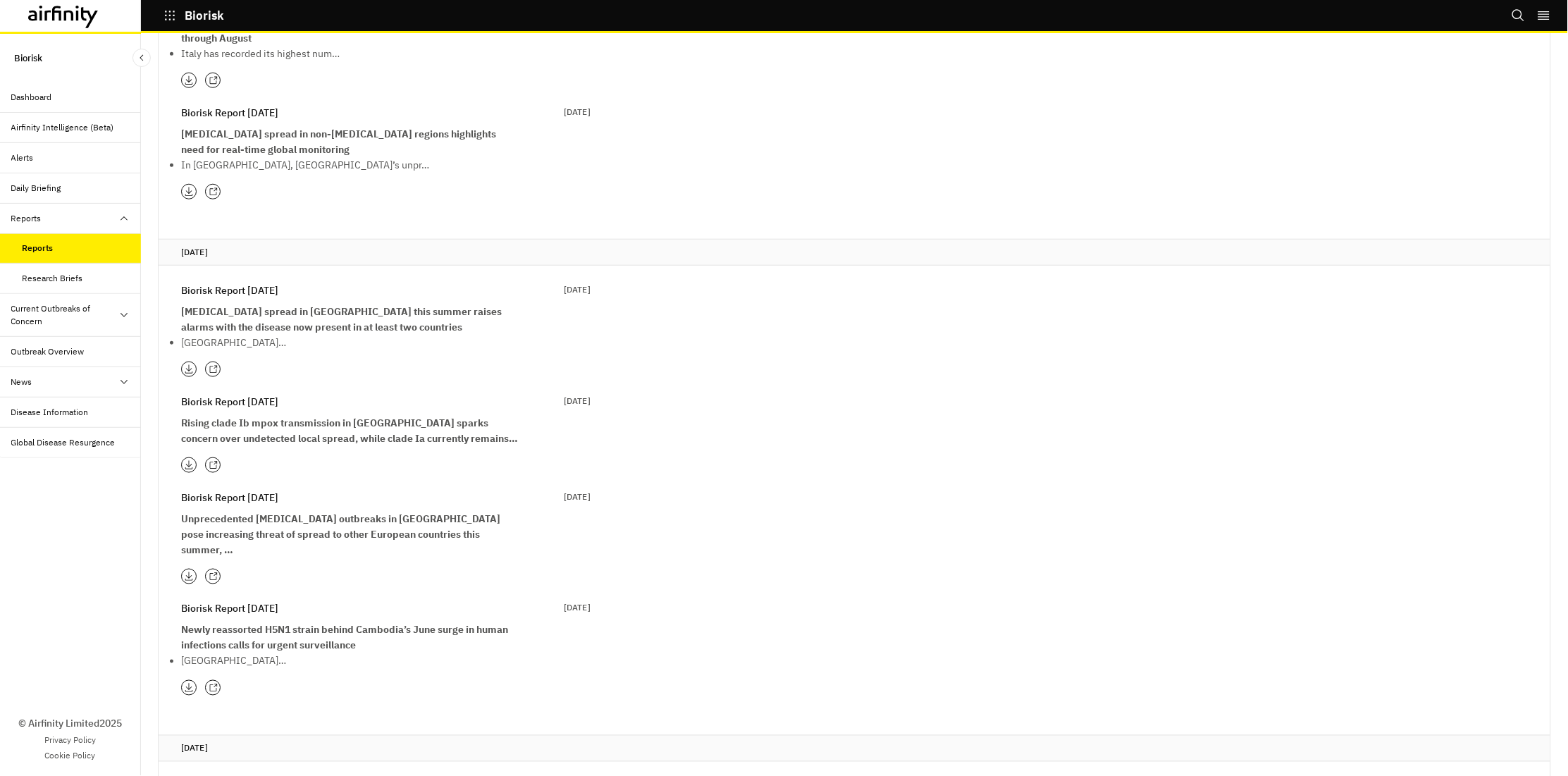
click at [212, 461] on icon at bounding box center [212, 465] width 9 height 9
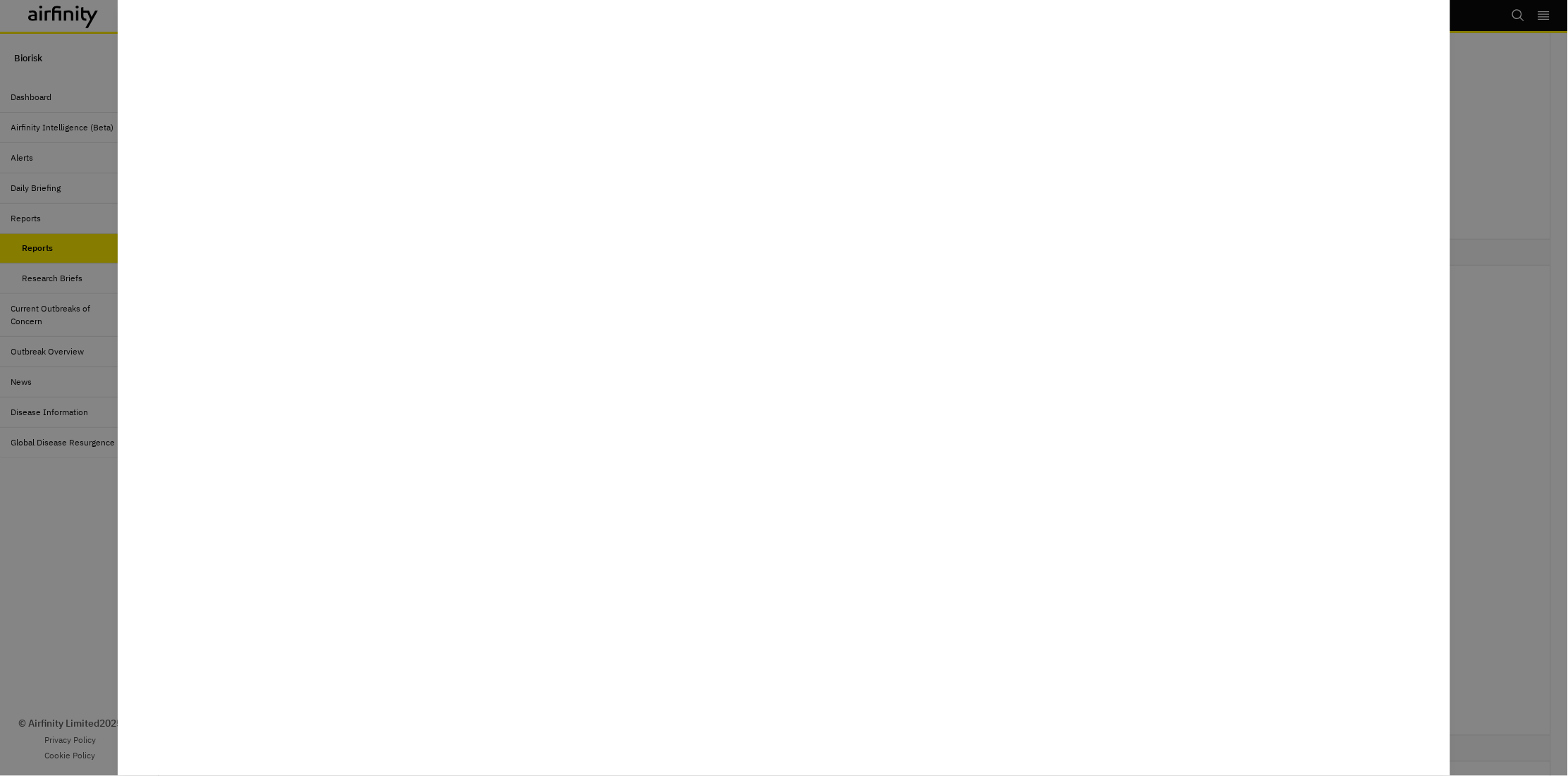
click at [79, 522] on div at bounding box center [784, 388] width 1568 height 776
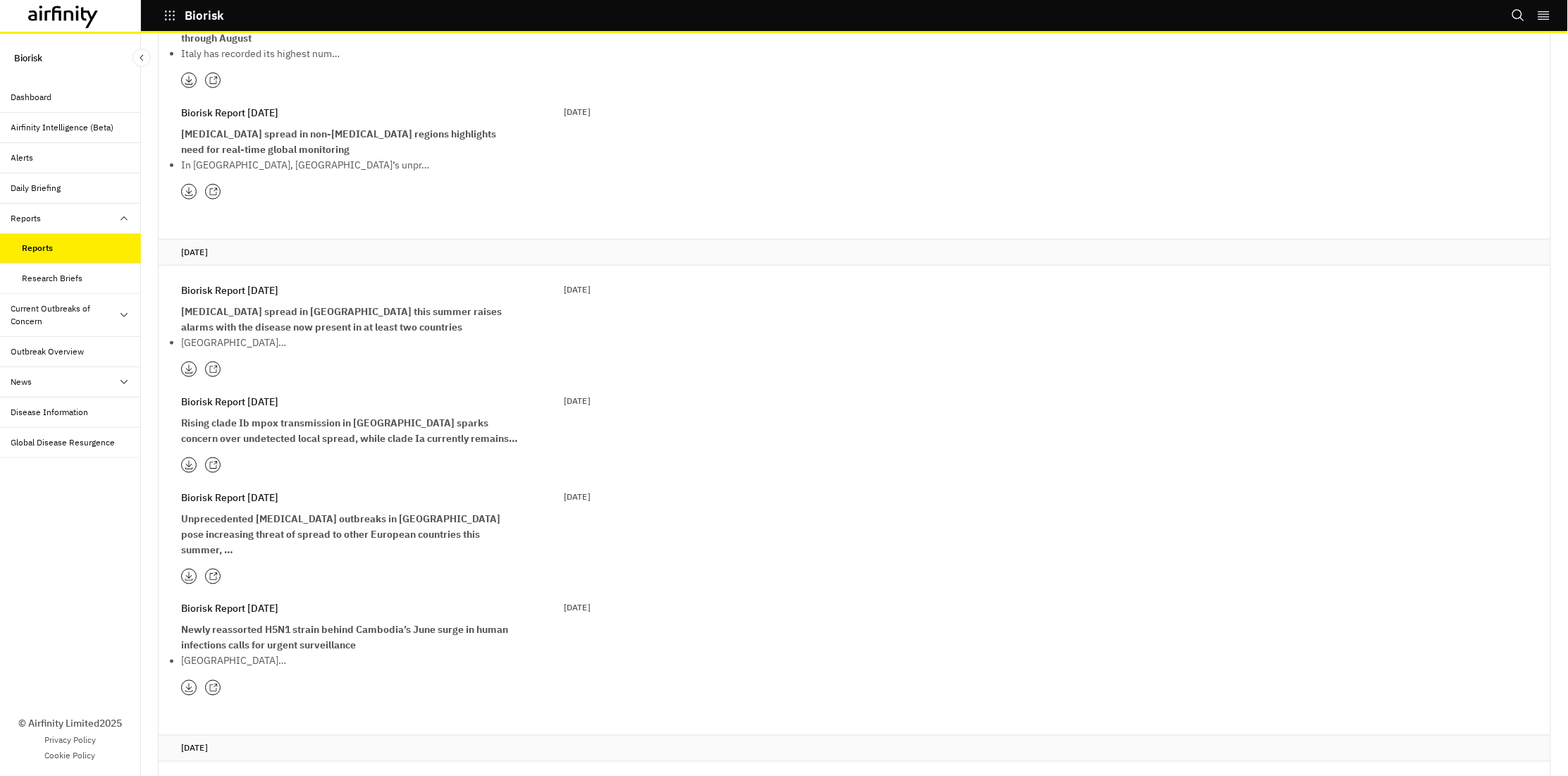
click at [217, 573] on icon at bounding box center [212, 577] width 9 height 9
